Goal: Information Seeking & Learning: Find specific fact

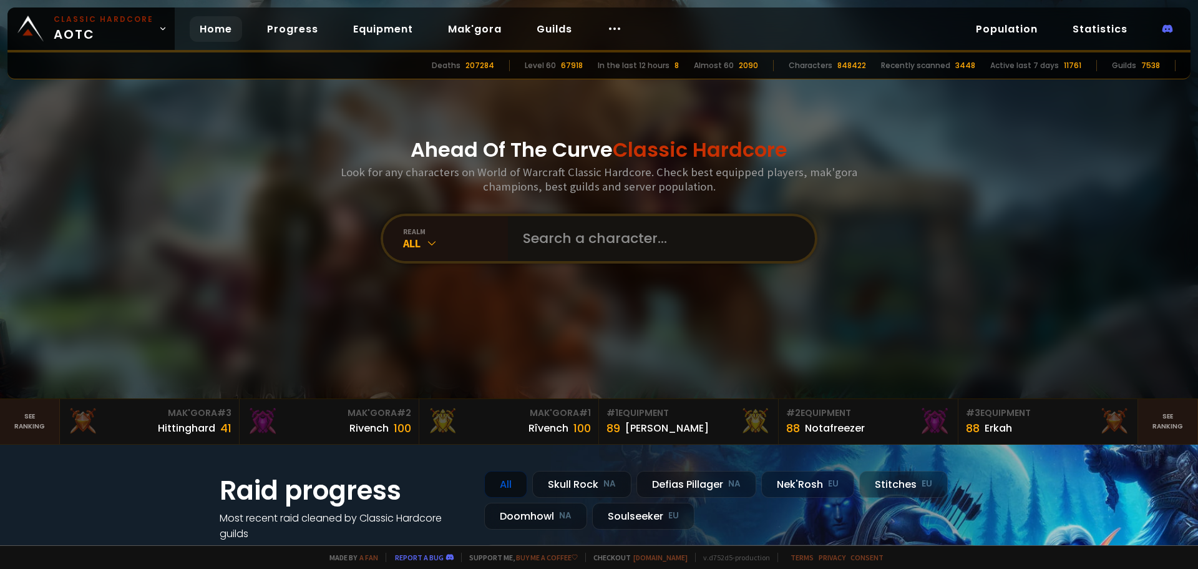
click at [575, 237] on input "text" at bounding box center [658, 238] width 285 height 45
paste input "Pribeard"
type input "Pribeard"
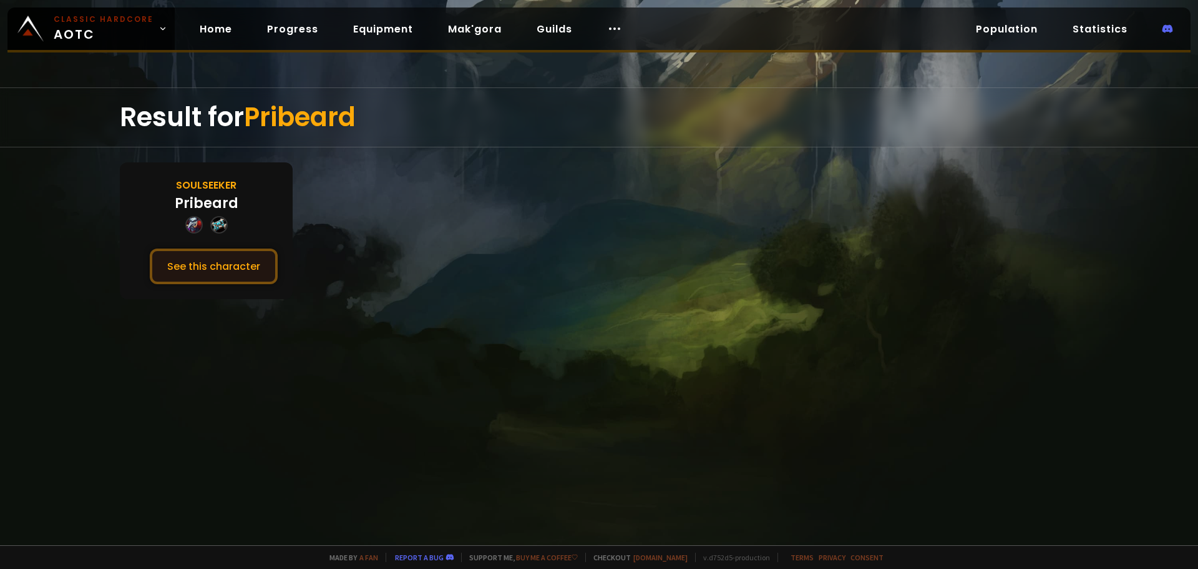
click at [230, 265] on button "See this character" at bounding box center [214, 266] width 128 height 36
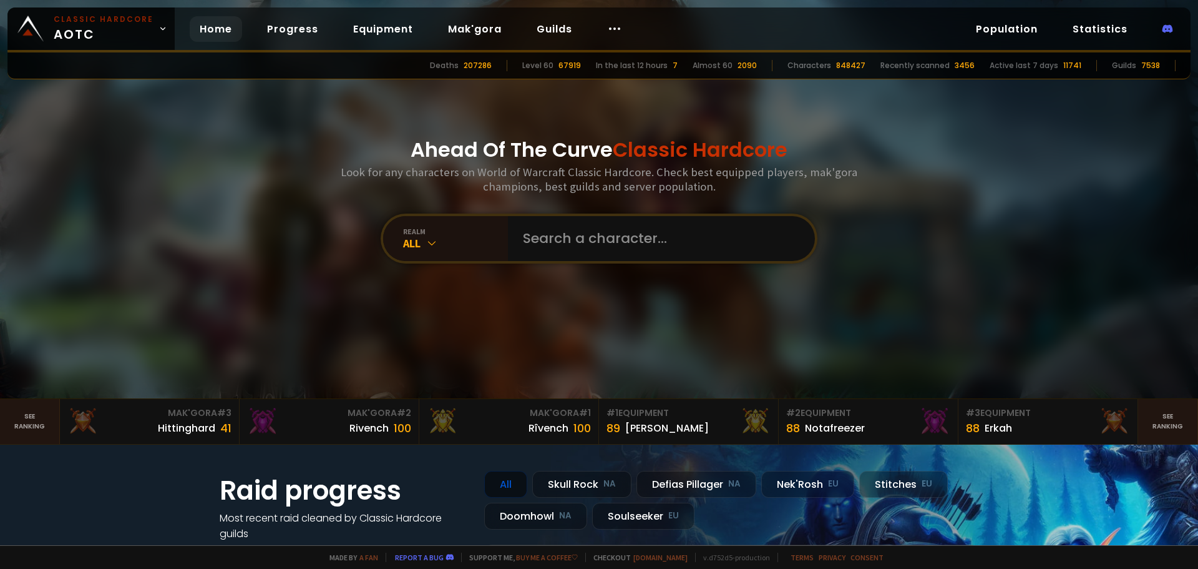
click at [519, 208] on div "Ahead Of The Curve Classic Hardcore Look for any characters on World of Warcraf…" at bounding box center [599, 199] width 752 height 398
click at [545, 225] on input "text" at bounding box center [658, 238] width 285 height 45
paste input "Farlig"
type input "Farlig"
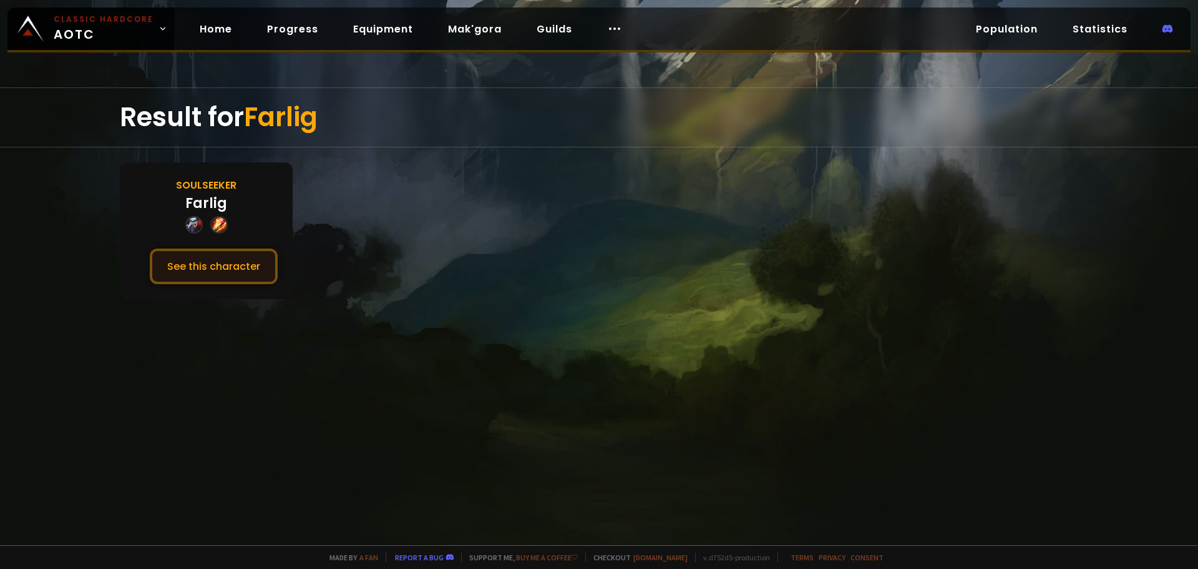
click at [228, 263] on button "See this character" at bounding box center [214, 266] width 128 height 36
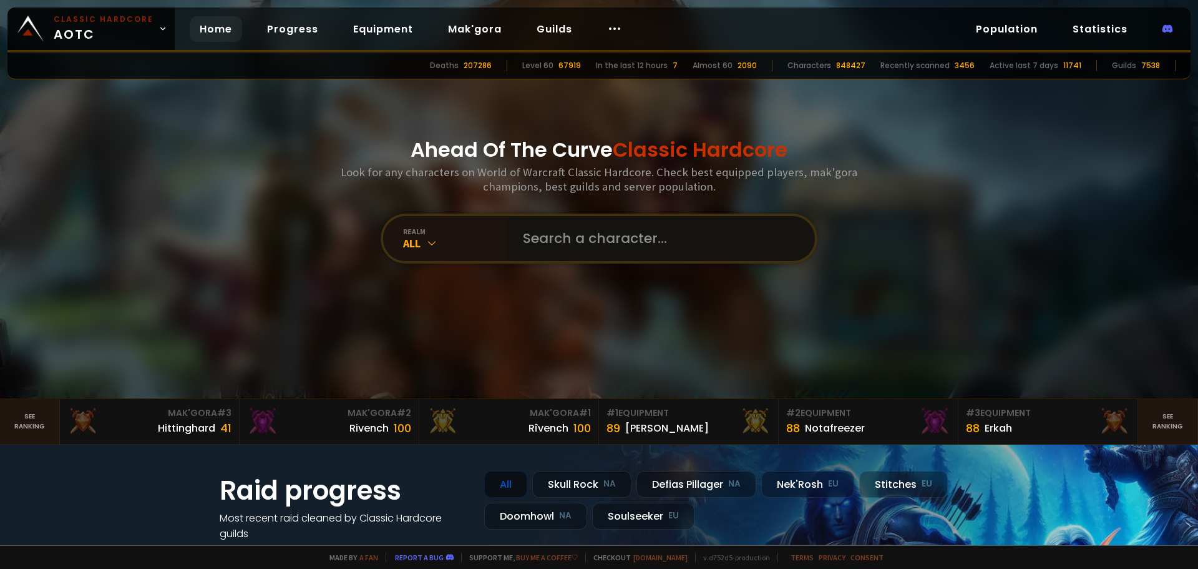
click at [550, 243] on input "text" at bounding box center [658, 238] width 285 height 45
paste input "Myløz"
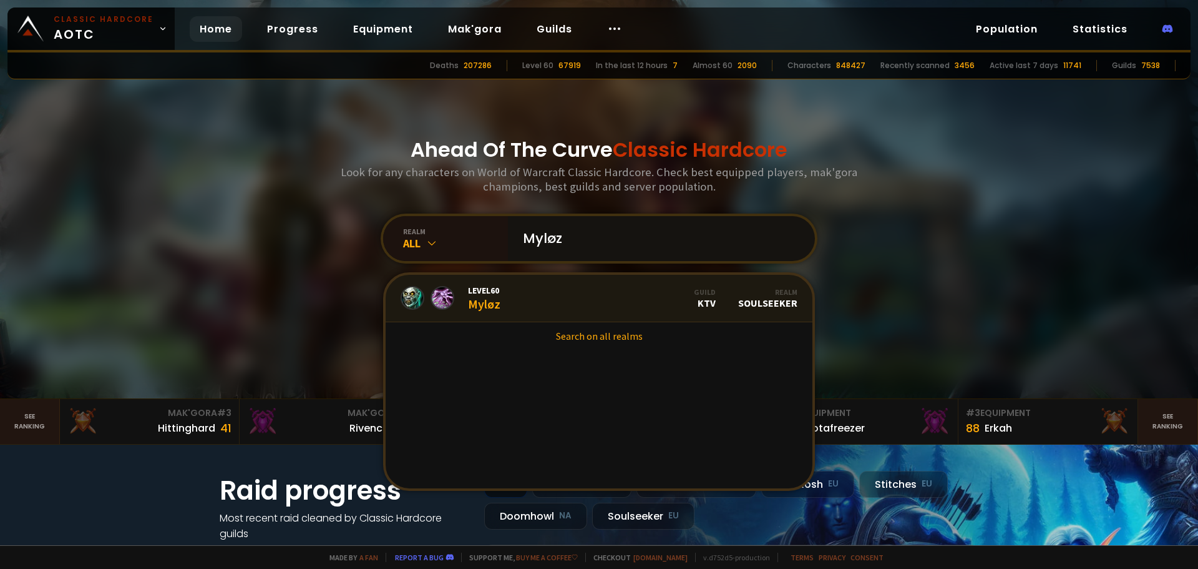
type input "Myløz"
click at [542, 296] on link "Level 60 Myløz Guild KTV Realm Soulseeker" at bounding box center [599, 298] width 427 height 47
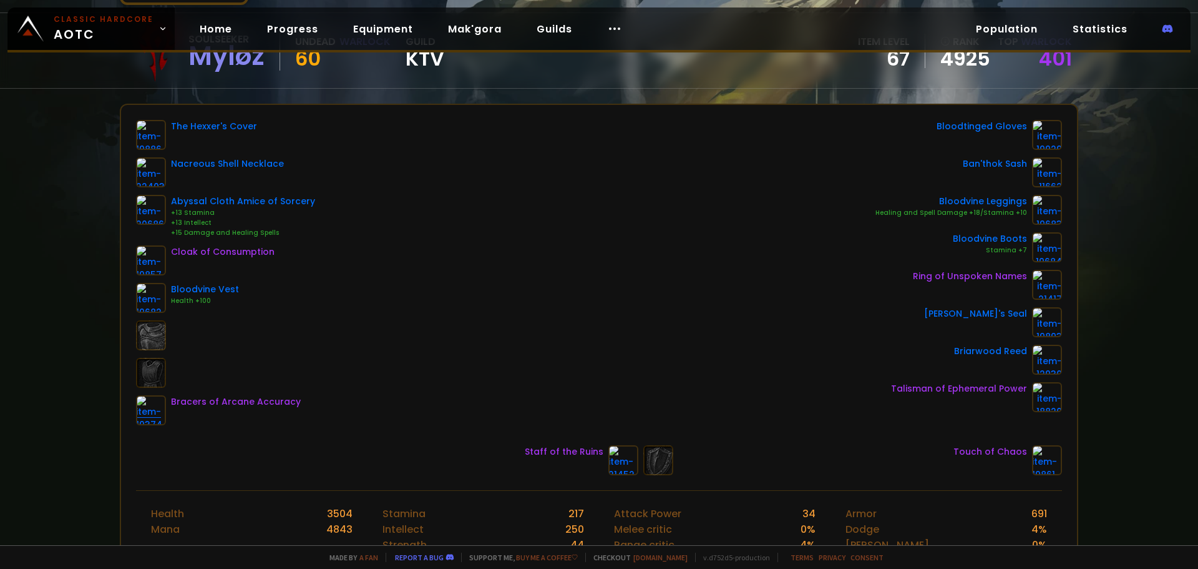
scroll to position [125, 0]
